Goal: Transaction & Acquisition: Purchase product/service

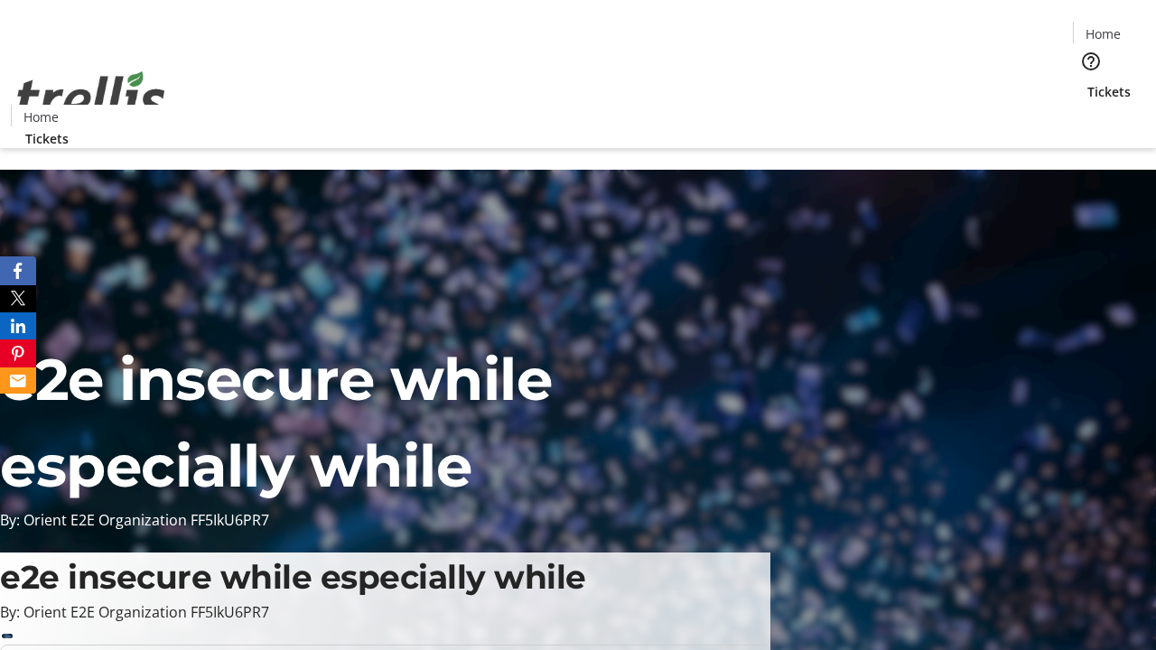
click at [1088, 82] on span "Tickets" at bounding box center [1109, 91] width 43 height 19
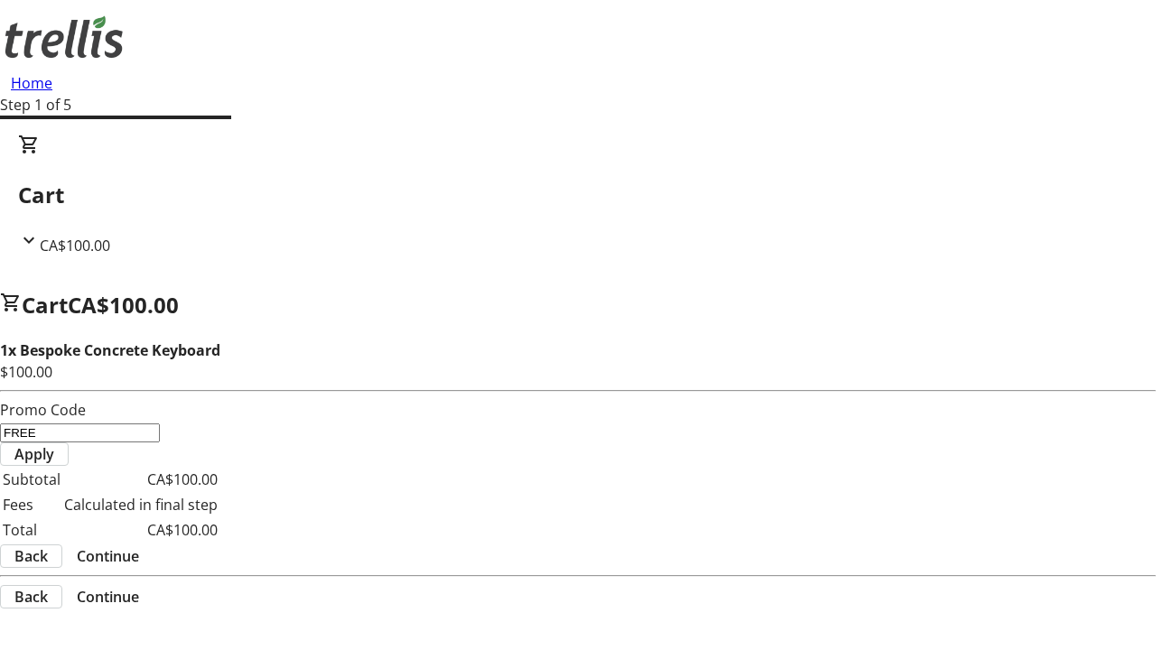
type input "FREE"
click at [54, 444] on span "Apply" at bounding box center [34, 455] width 40 height 22
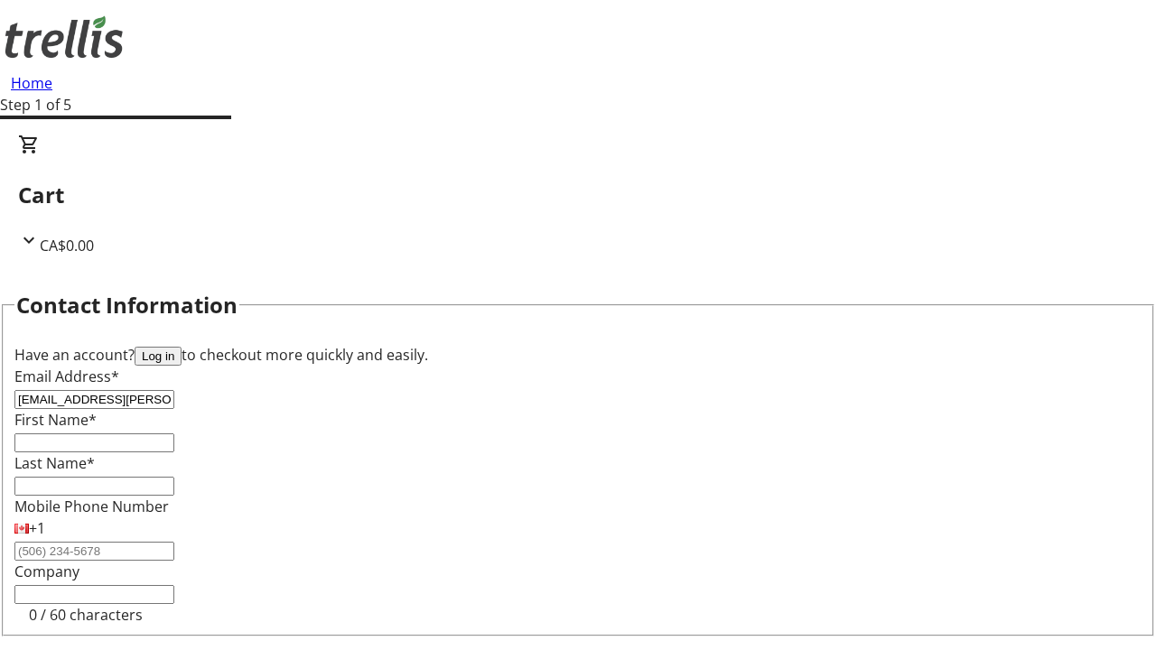
type input "[EMAIL_ADDRESS][PERSON_NAME][DOMAIN_NAME]"
type input "Theron"
type input "[PERSON_NAME]"
